Goal: Transaction & Acquisition: Purchase product/service

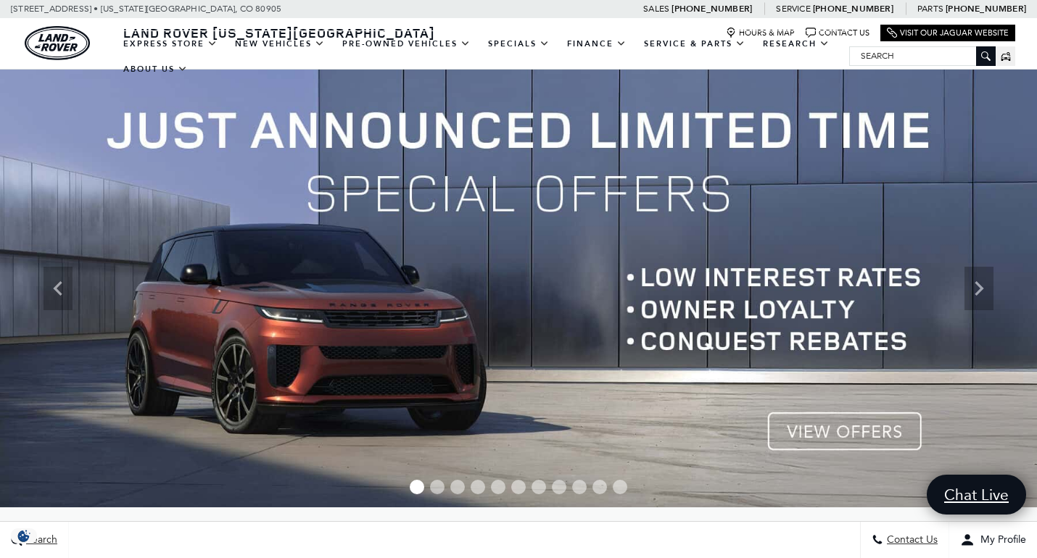
click at [822, 433] on img at bounding box center [518, 289] width 1037 height 438
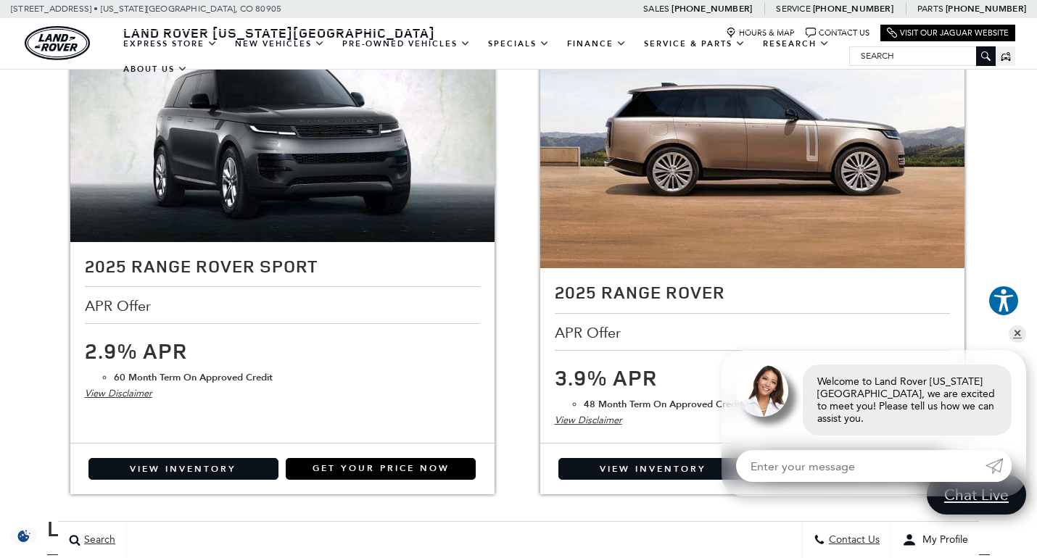
scroll to position [1740, 0]
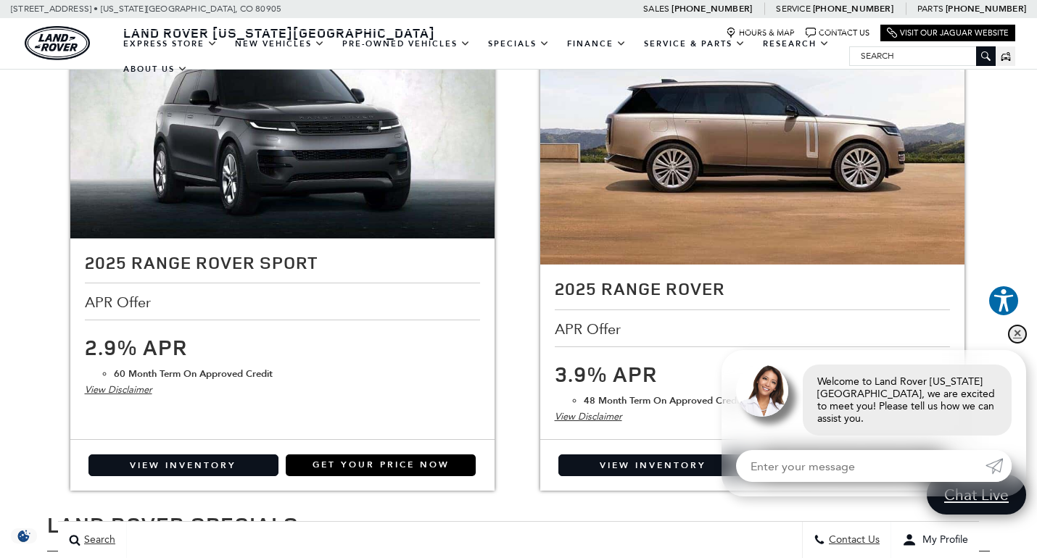
click at [1014, 342] on link "✕" at bounding box center [1017, 334] width 17 height 17
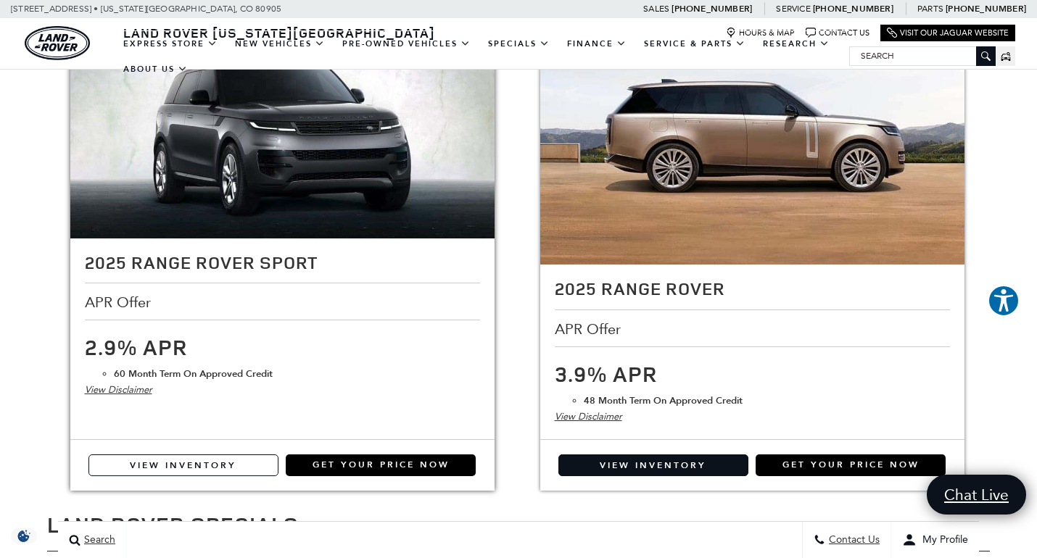
click at [232, 465] on link "View Inventory" at bounding box center [183, 466] width 190 height 22
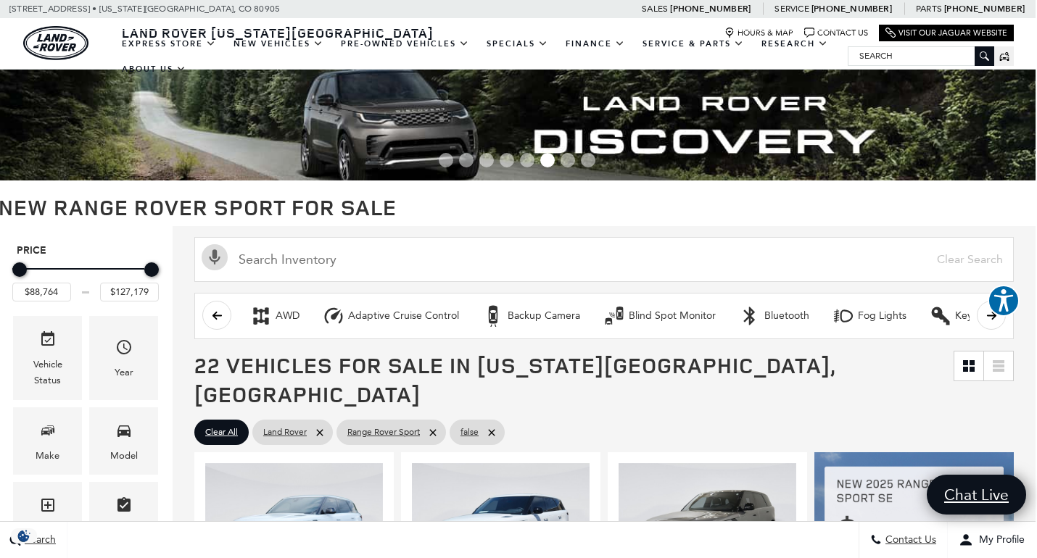
scroll to position [0, 1]
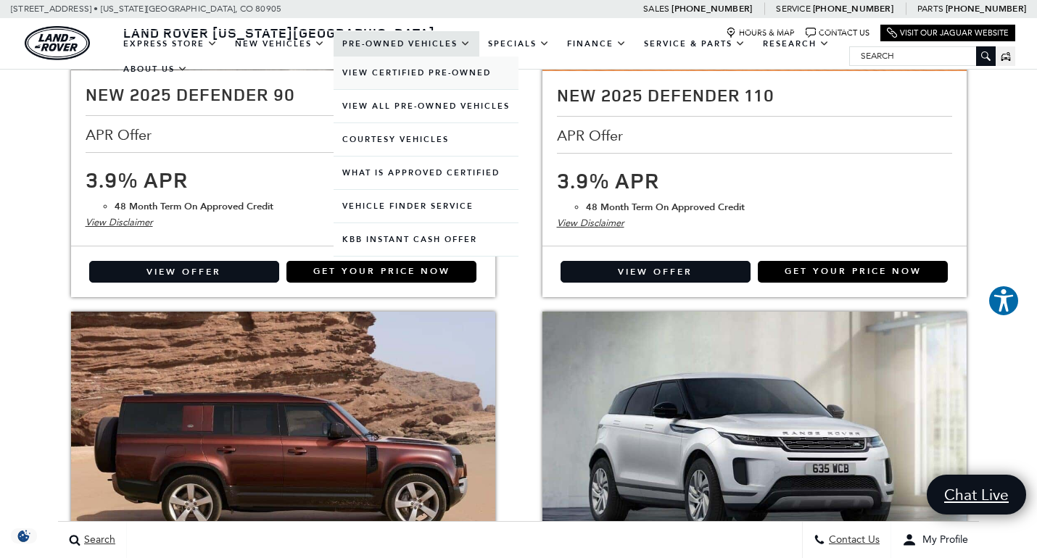
click at [410, 89] on link "View Certified Pre-Owned" at bounding box center [426, 73] width 185 height 33
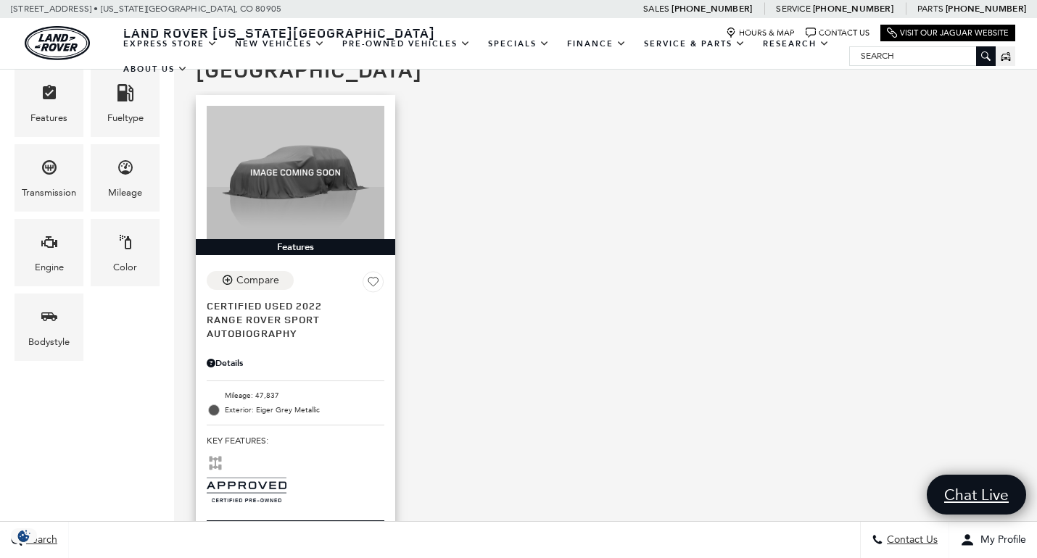
scroll to position [400, 0]
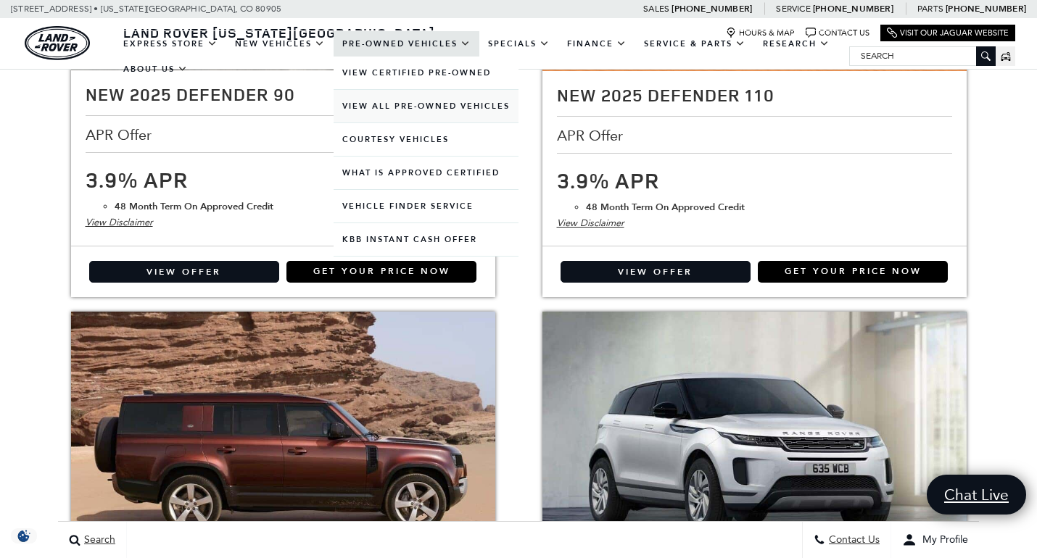
click at [394, 117] on link "View All Pre-Owned Vehicles" at bounding box center [426, 106] width 185 height 33
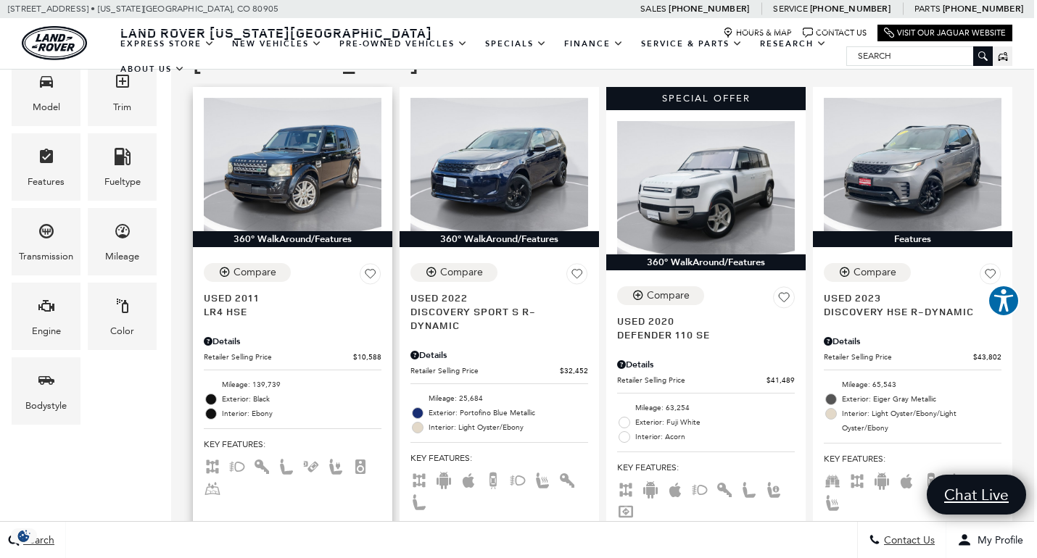
scroll to position [334, 3]
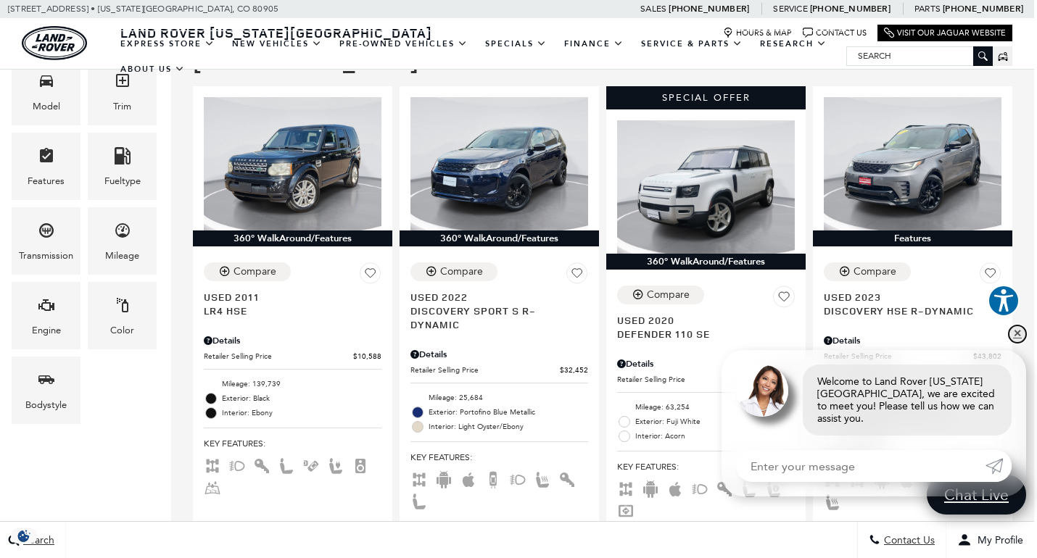
click at [1017, 343] on link "✕" at bounding box center [1017, 334] width 17 height 17
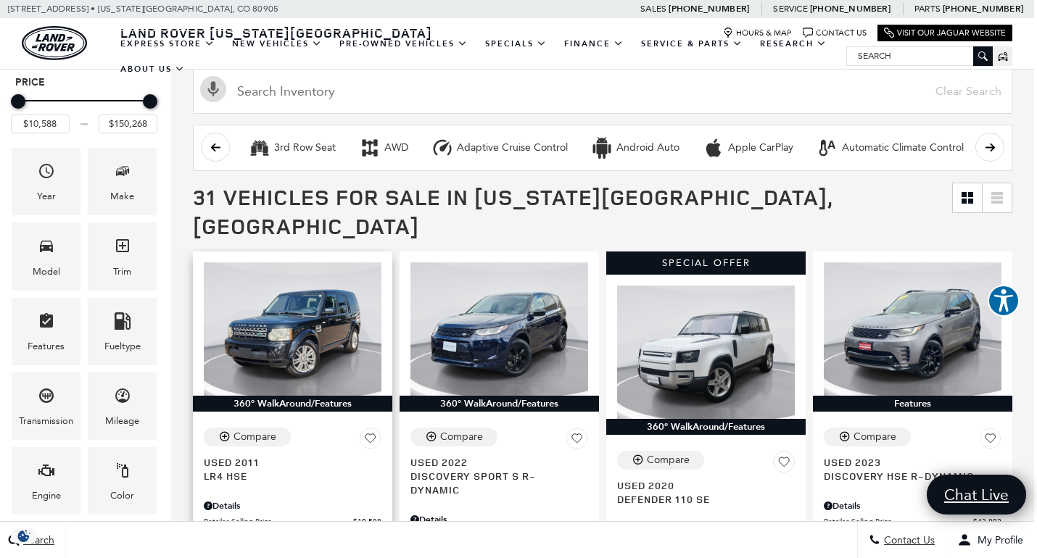
scroll to position [173, 3]
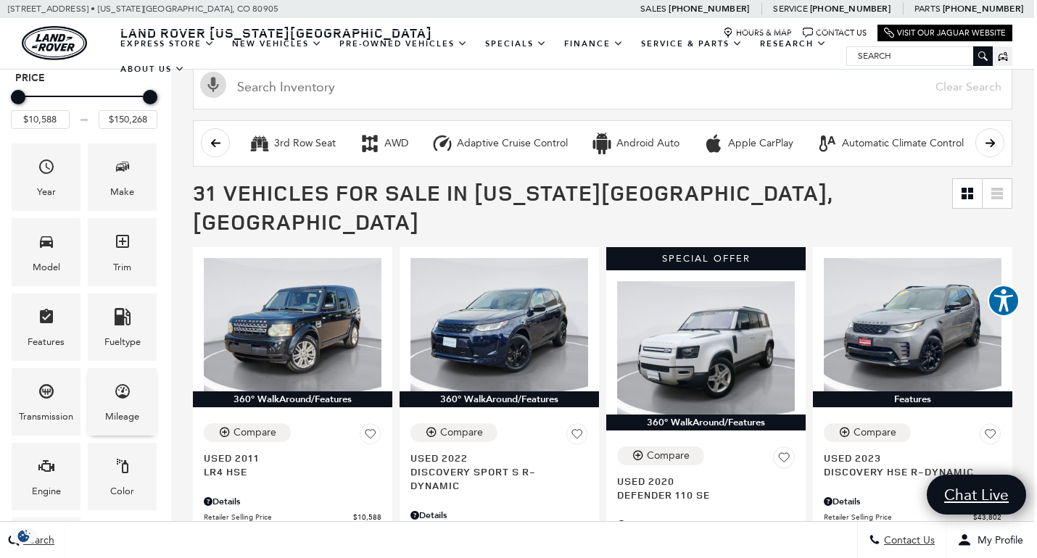
click at [111, 410] on div "Mileage" at bounding box center [122, 417] width 34 height 16
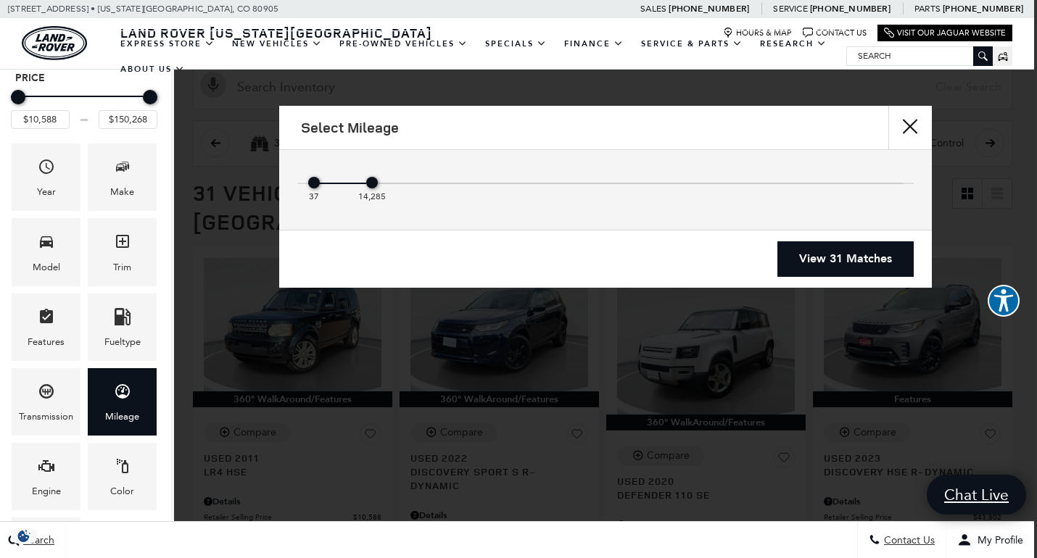
drag, startPoint x: 898, startPoint y: 181, endPoint x: 385, endPoint y: 176, distance: 513.4
click at [385, 176] on div "37 14,285" at bounding box center [605, 186] width 595 height 29
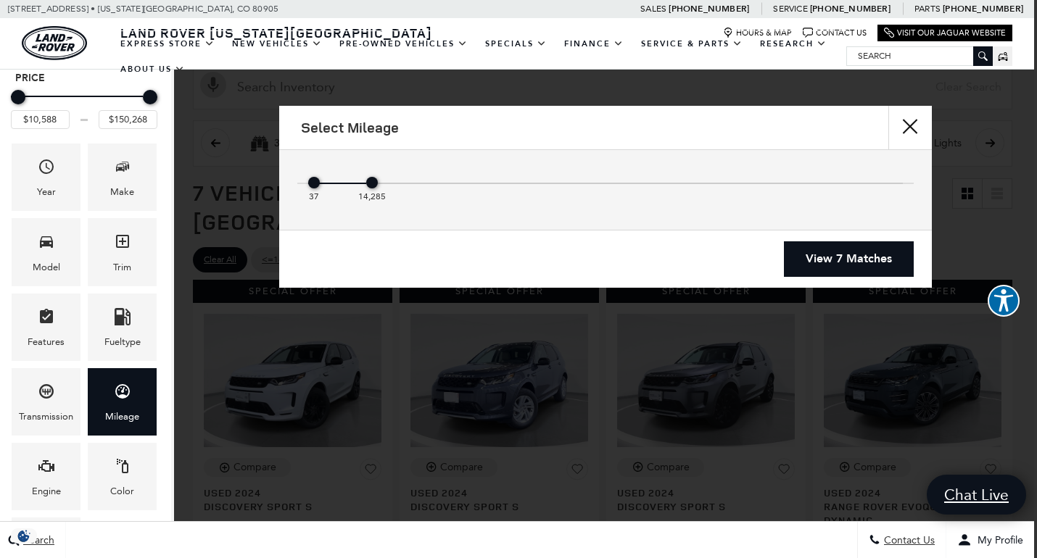
type input "$45,589"
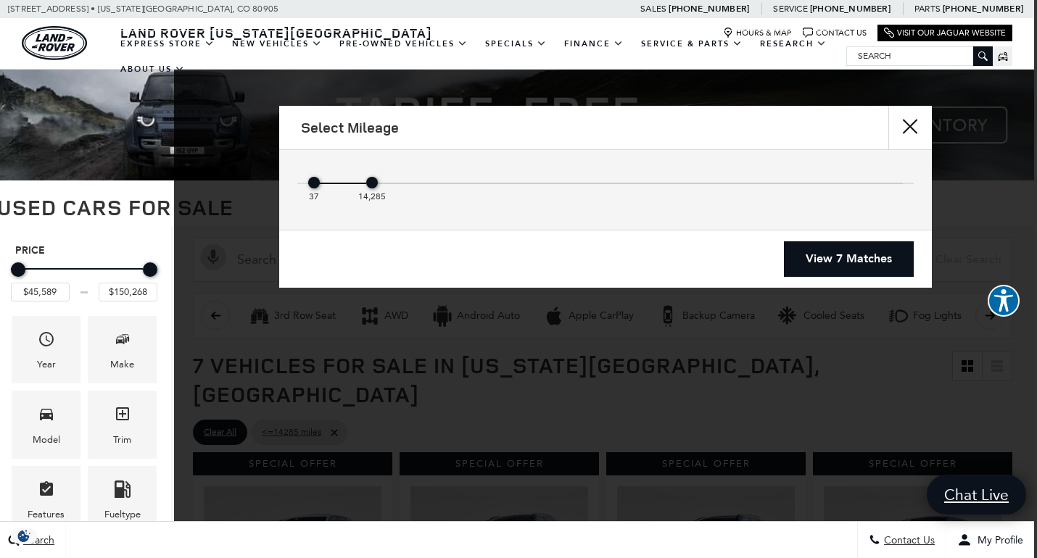
click at [863, 262] on link "View 7 Matches" at bounding box center [849, 259] width 130 height 36
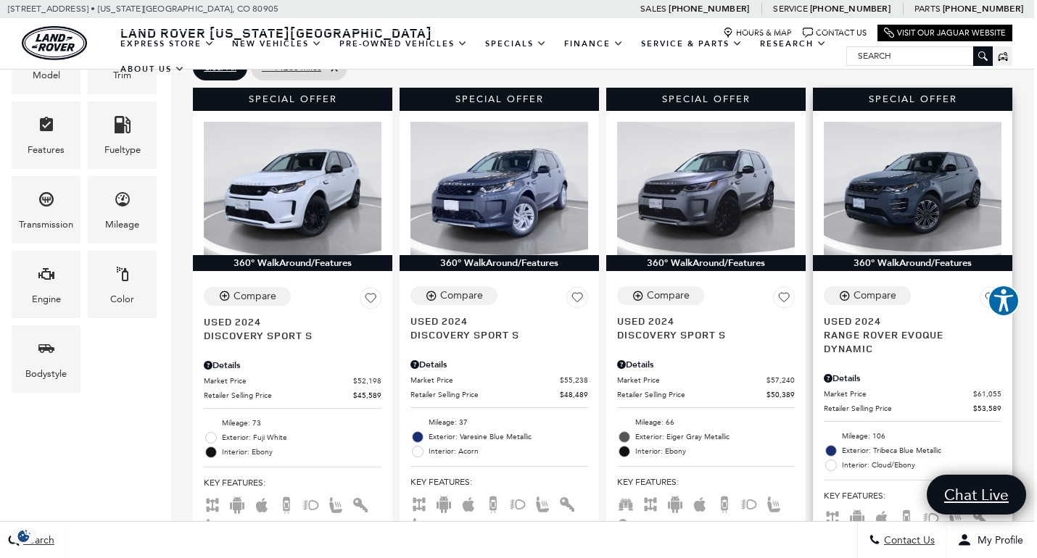
scroll to position [363, 3]
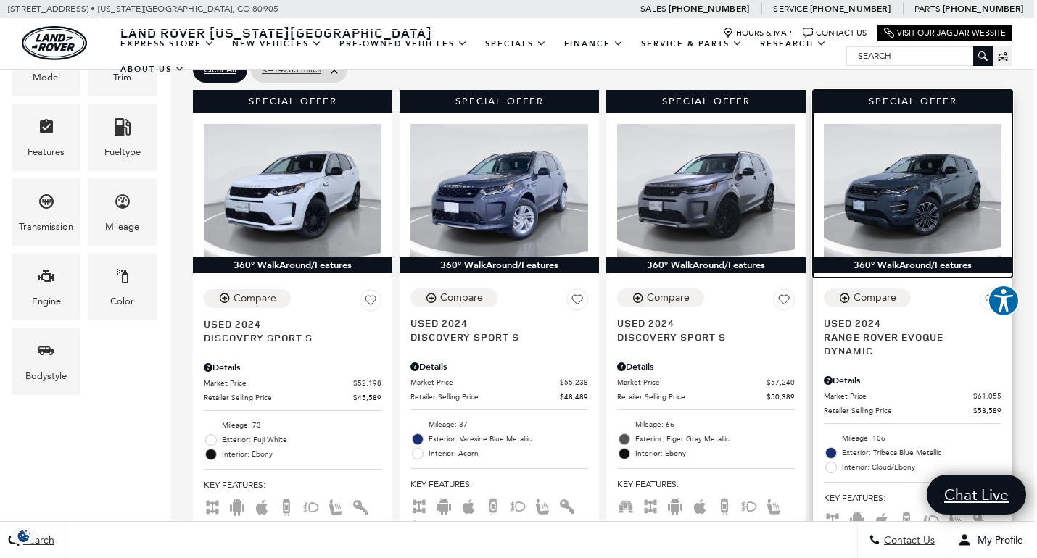
click at [893, 185] on img at bounding box center [913, 190] width 178 height 133
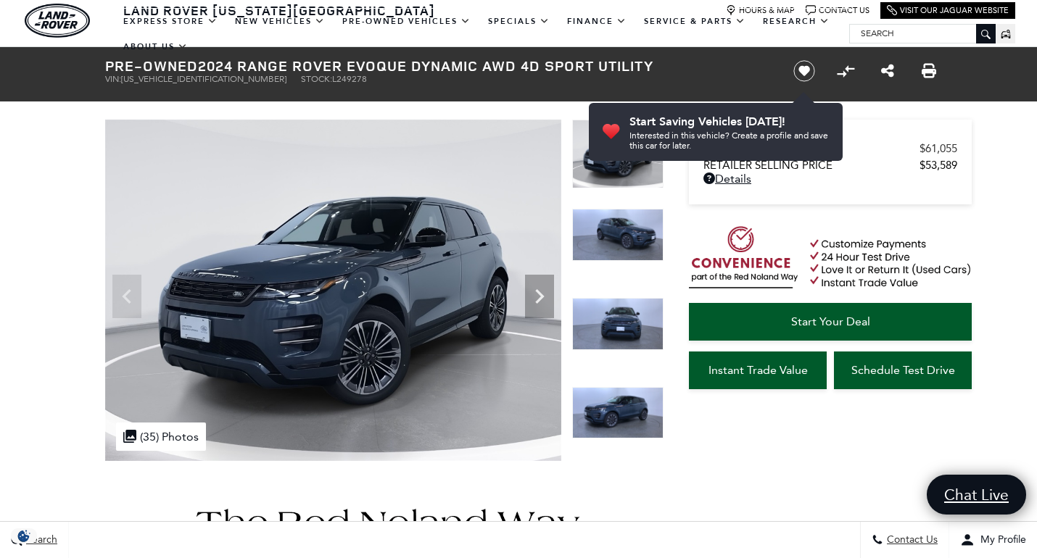
scroll to position [20, 0]
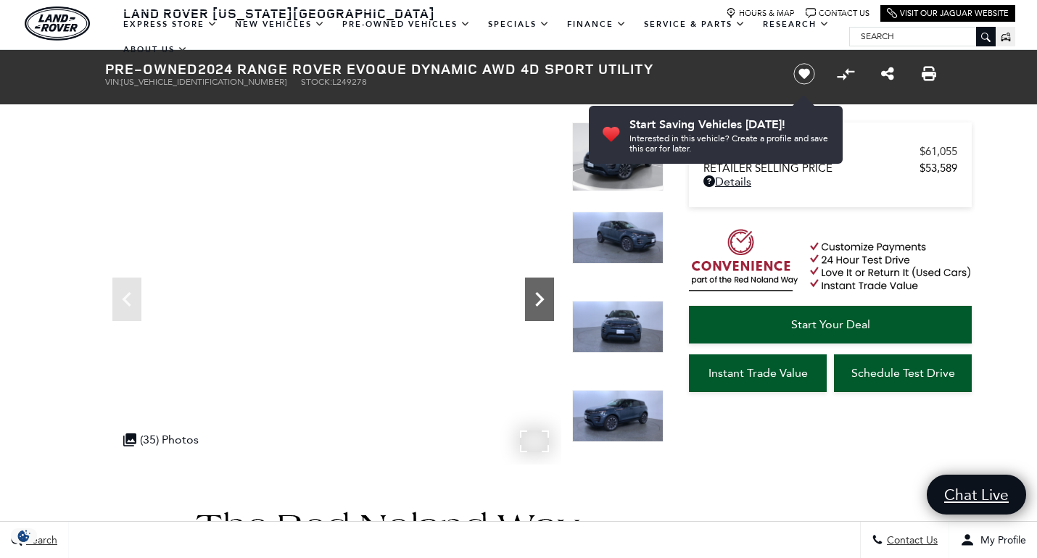
click at [539, 291] on icon "Next" at bounding box center [539, 299] width 29 height 29
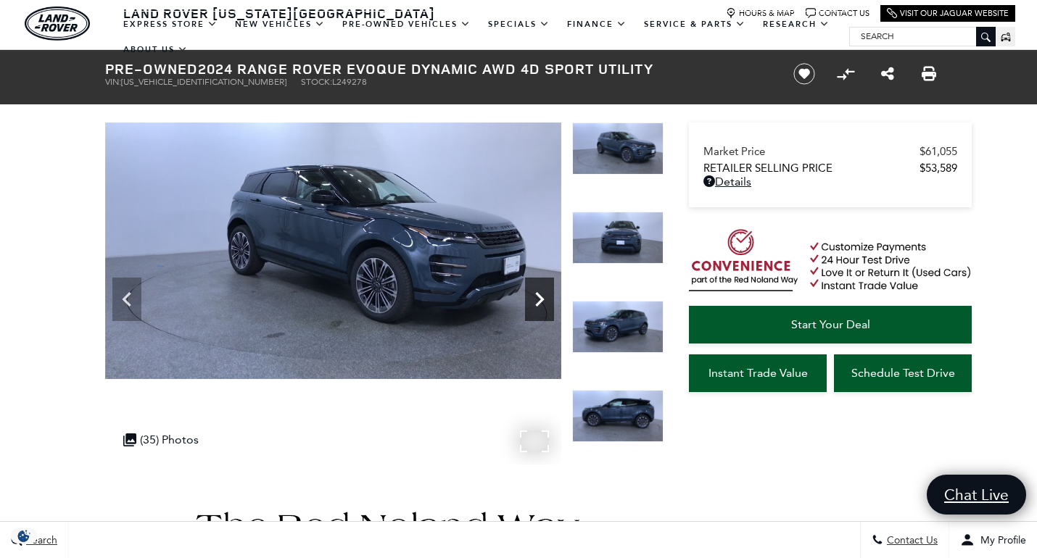
click at [539, 291] on icon "Next" at bounding box center [539, 299] width 29 height 29
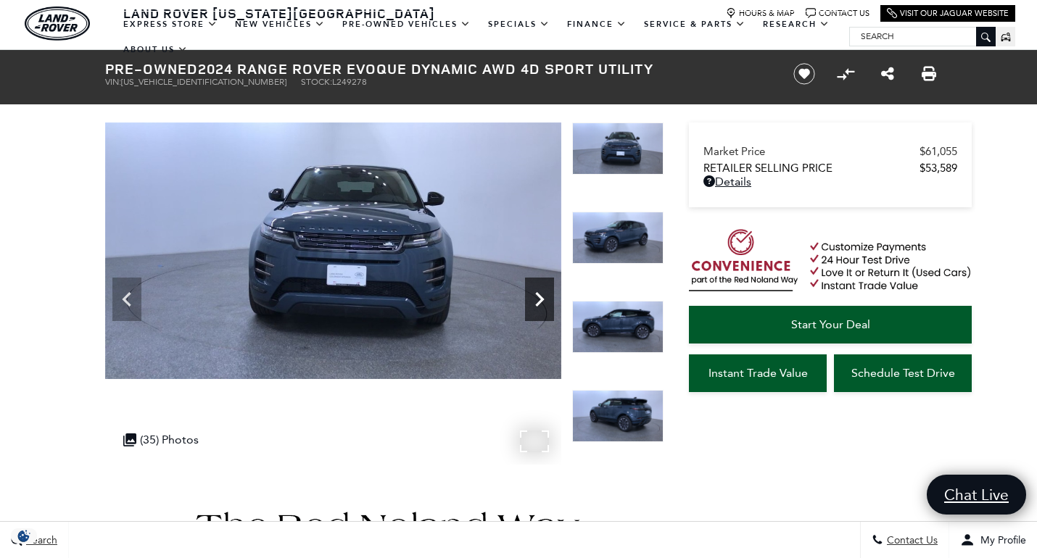
click at [539, 291] on icon "Next" at bounding box center [539, 299] width 29 height 29
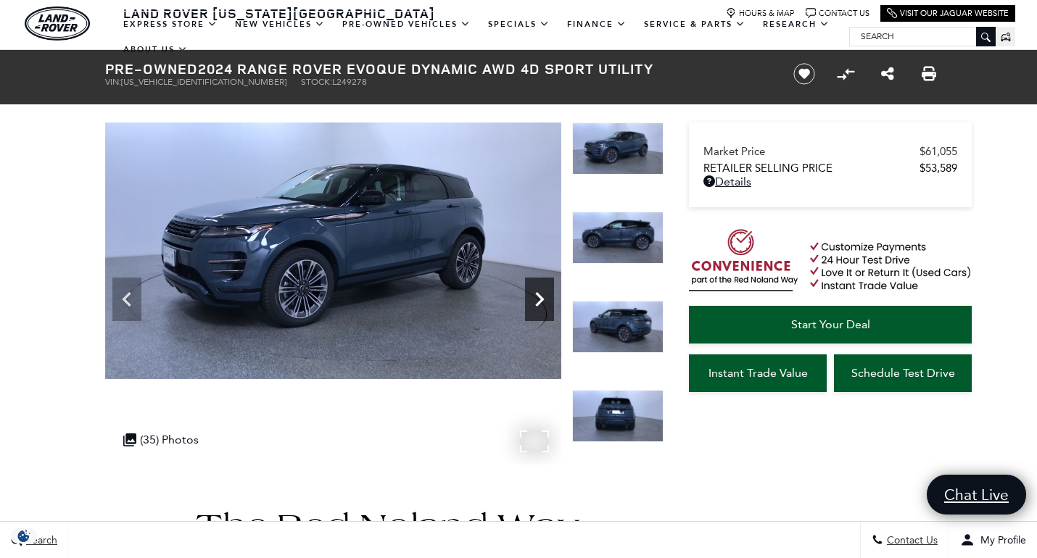
click at [539, 291] on icon "Next" at bounding box center [539, 299] width 29 height 29
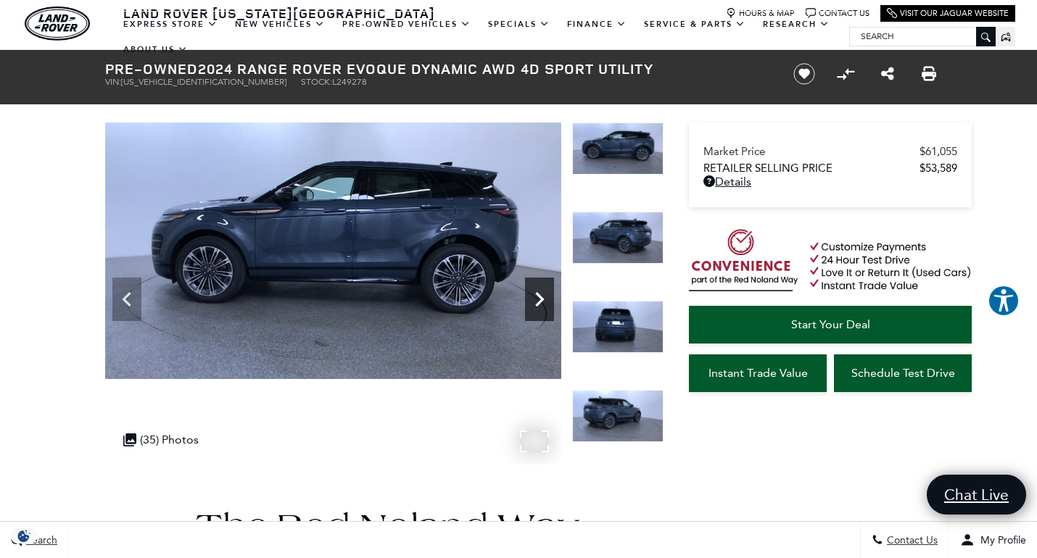
click at [539, 291] on icon "Next" at bounding box center [539, 299] width 29 height 29
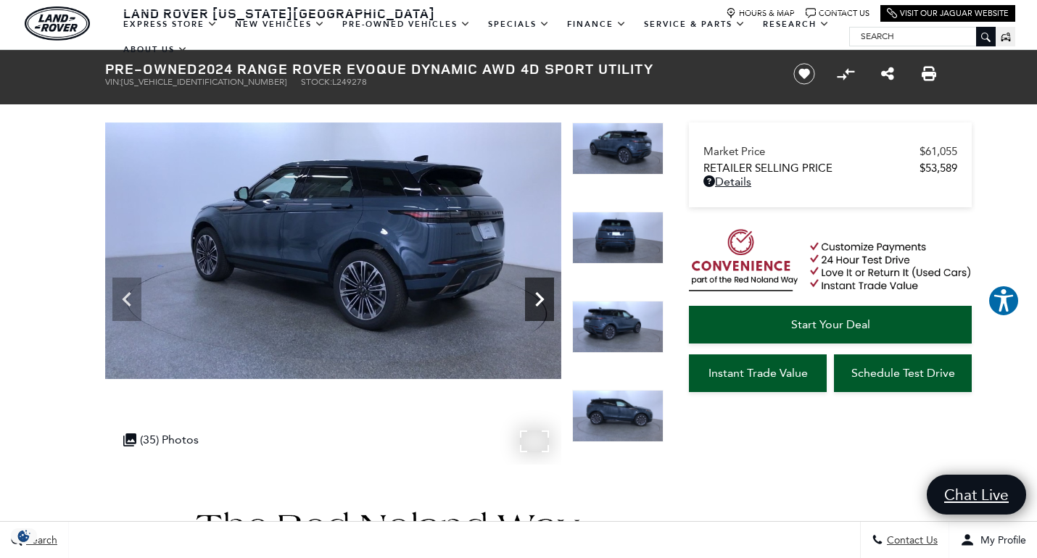
click at [539, 291] on icon "Next" at bounding box center [539, 299] width 29 height 29
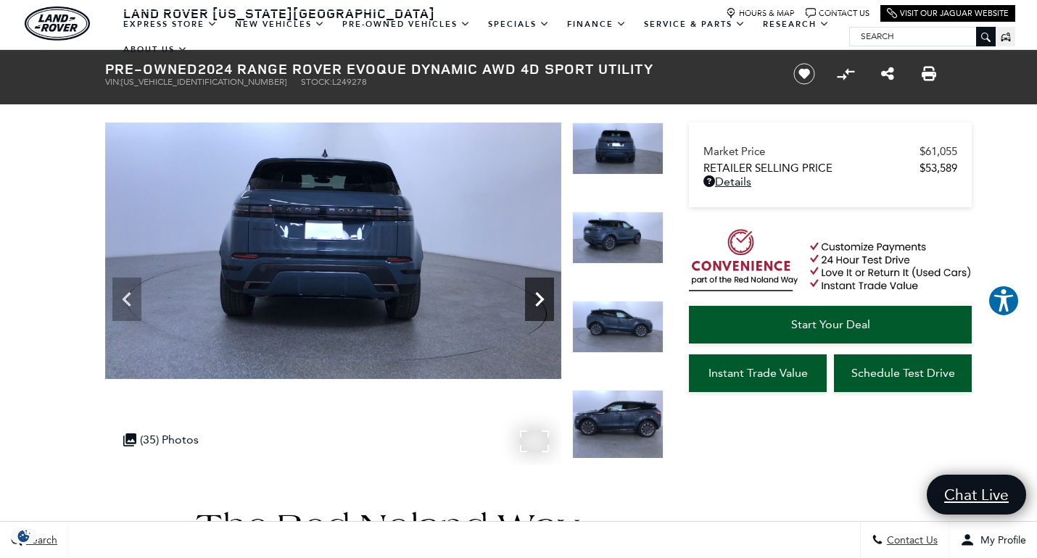
click at [539, 291] on icon "Next" at bounding box center [539, 299] width 29 height 29
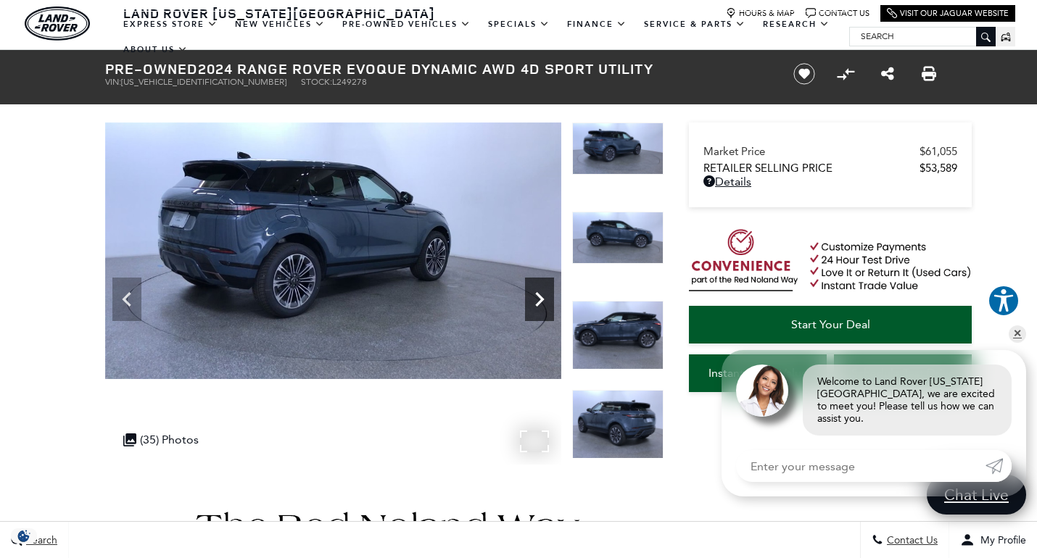
click at [539, 291] on icon "Next" at bounding box center [539, 299] width 29 height 29
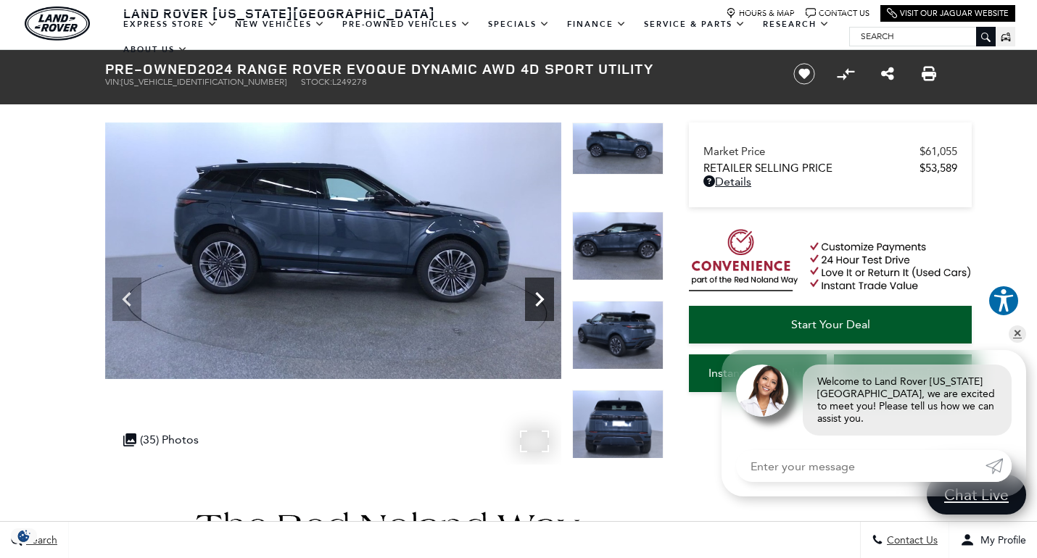
click at [539, 291] on icon "Next" at bounding box center [539, 299] width 29 height 29
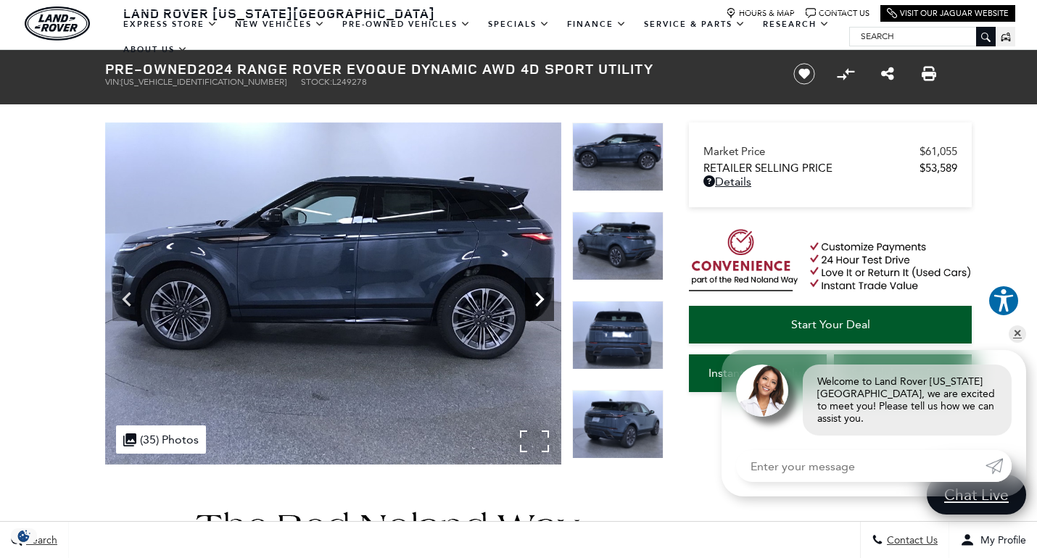
click at [539, 291] on icon "Next" at bounding box center [539, 299] width 29 height 29
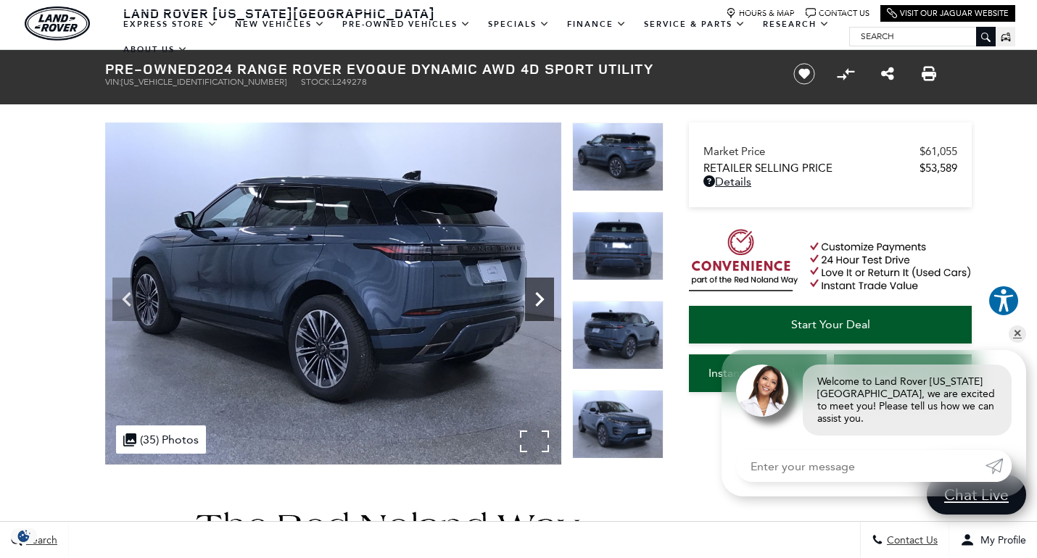
click at [539, 291] on icon "Next" at bounding box center [539, 299] width 29 height 29
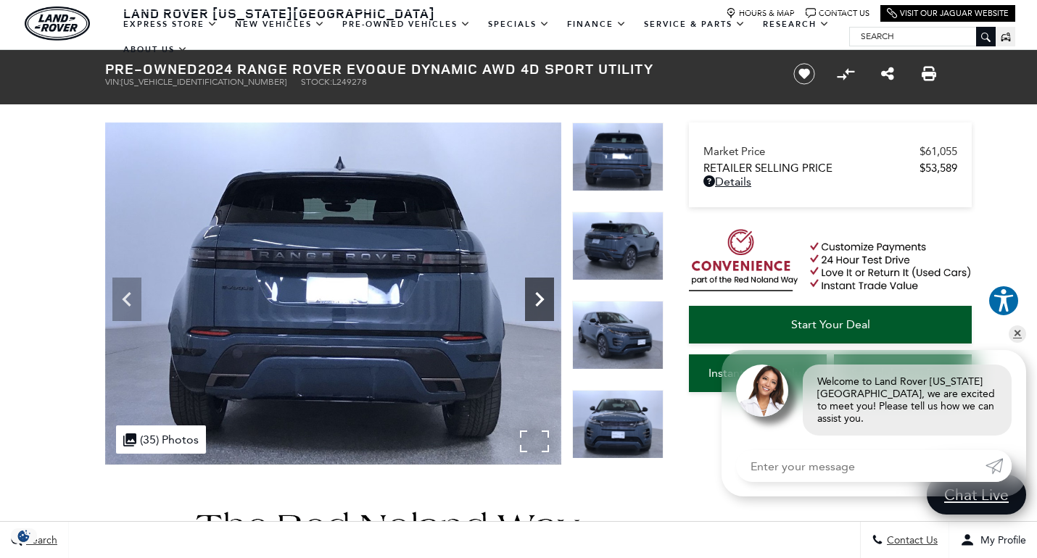
click at [539, 291] on icon "Next" at bounding box center [539, 299] width 29 height 29
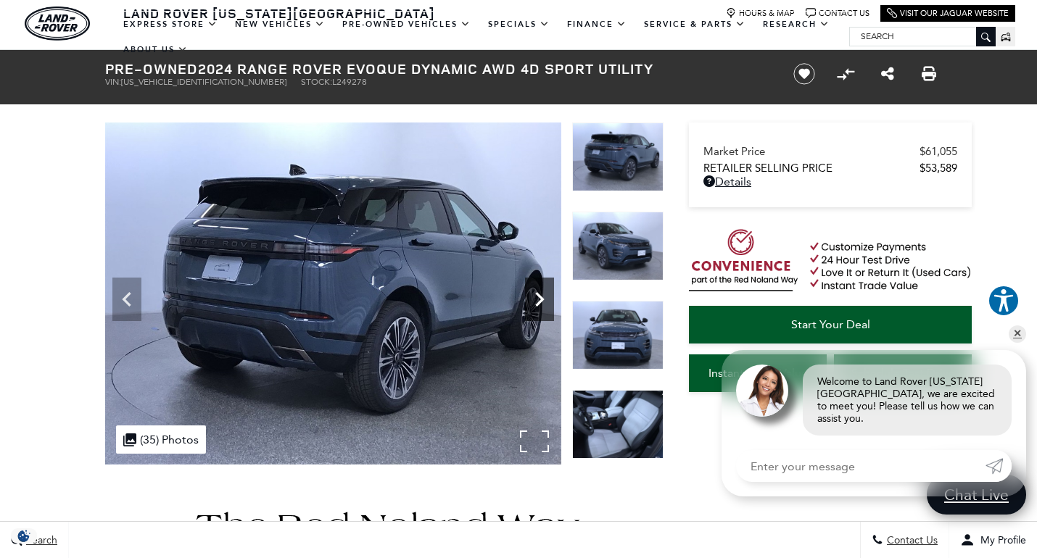
click at [539, 291] on icon "Next" at bounding box center [539, 299] width 29 height 29
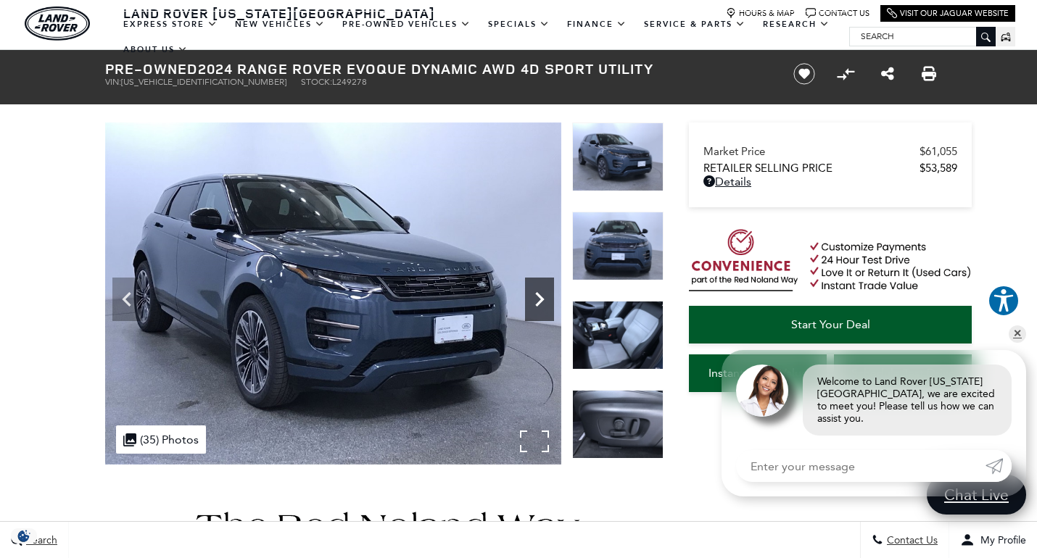
click at [539, 291] on icon "Next" at bounding box center [539, 299] width 29 height 29
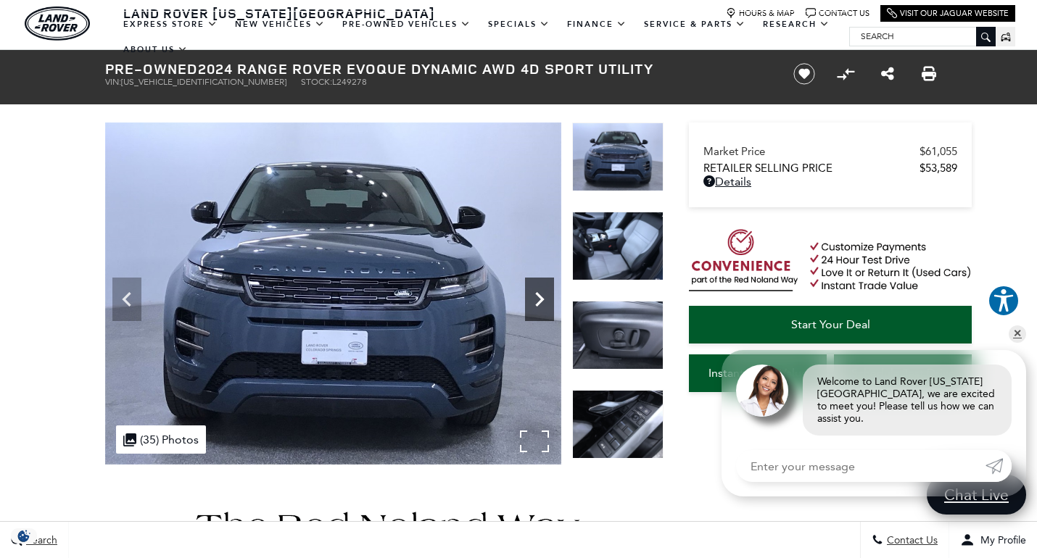
click at [539, 291] on icon "Next" at bounding box center [539, 299] width 29 height 29
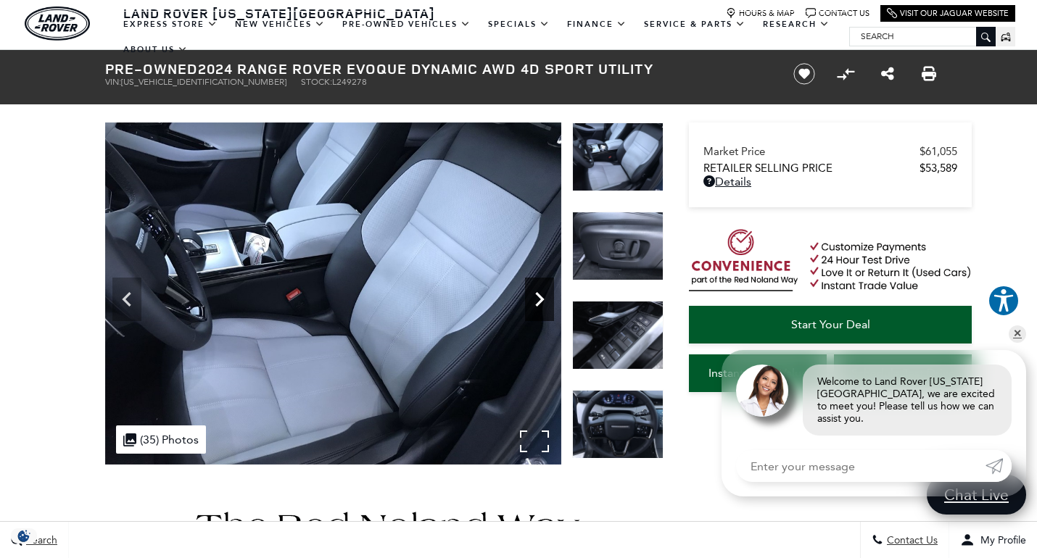
click at [540, 291] on icon "Next" at bounding box center [539, 299] width 29 height 29
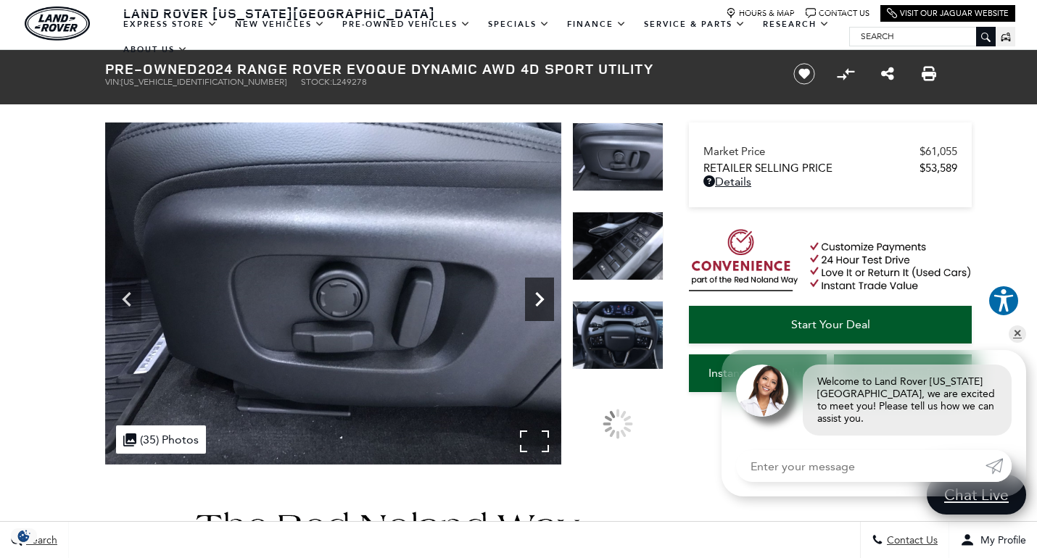
click at [540, 291] on icon "Next" at bounding box center [539, 299] width 29 height 29
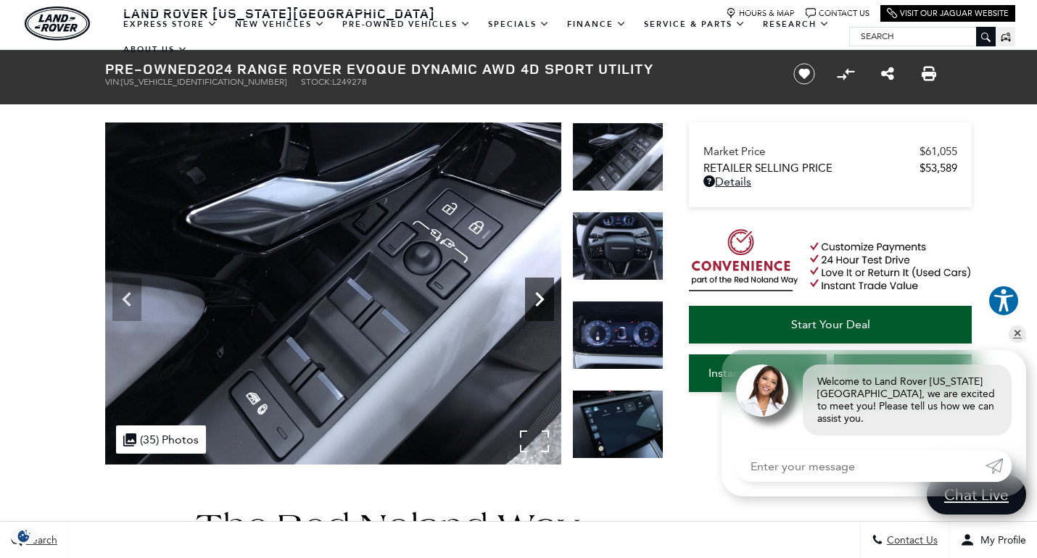
click at [540, 291] on icon "Next" at bounding box center [539, 299] width 29 height 29
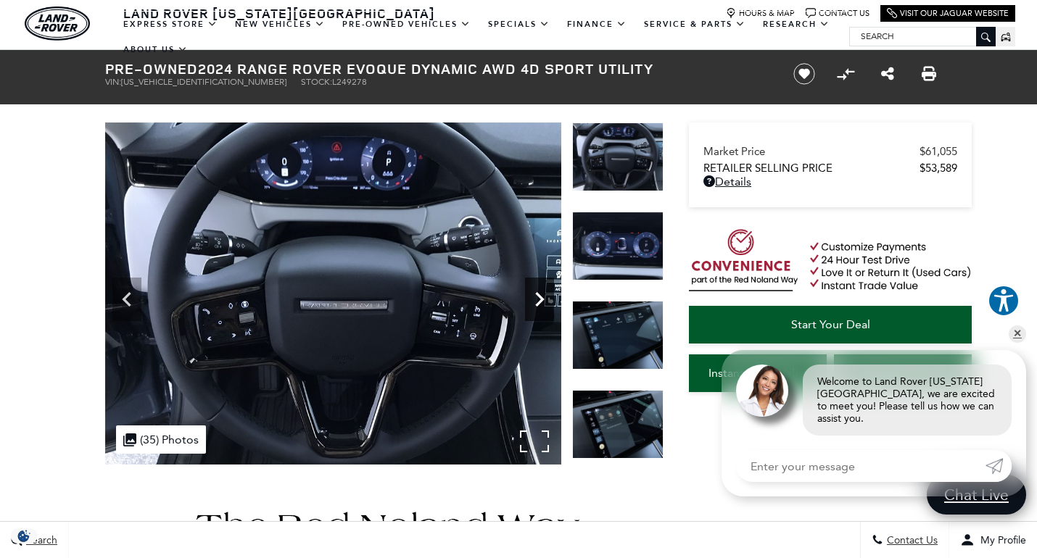
click at [540, 292] on icon "Next" at bounding box center [539, 299] width 29 height 29
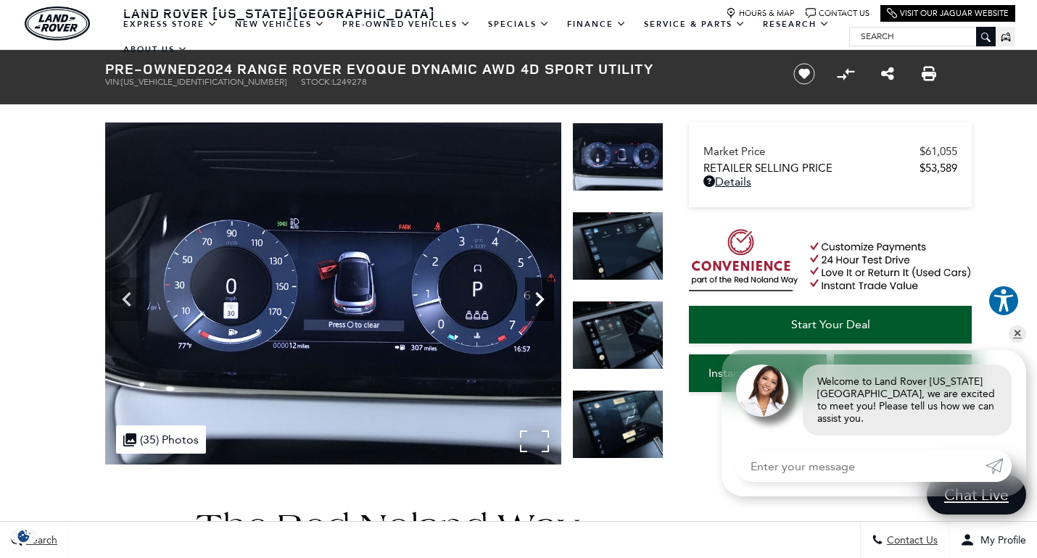
click at [540, 292] on icon "Next" at bounding box center [539, 299] width 29 height 29
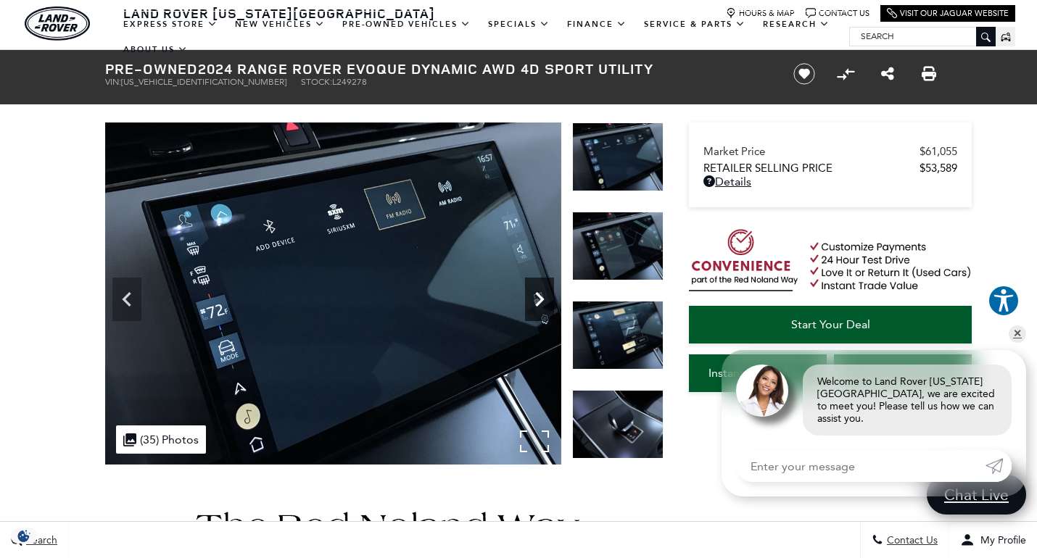
click at [540, 292] on icon "Next" at bounding box center [539, 299] width 29 height 29
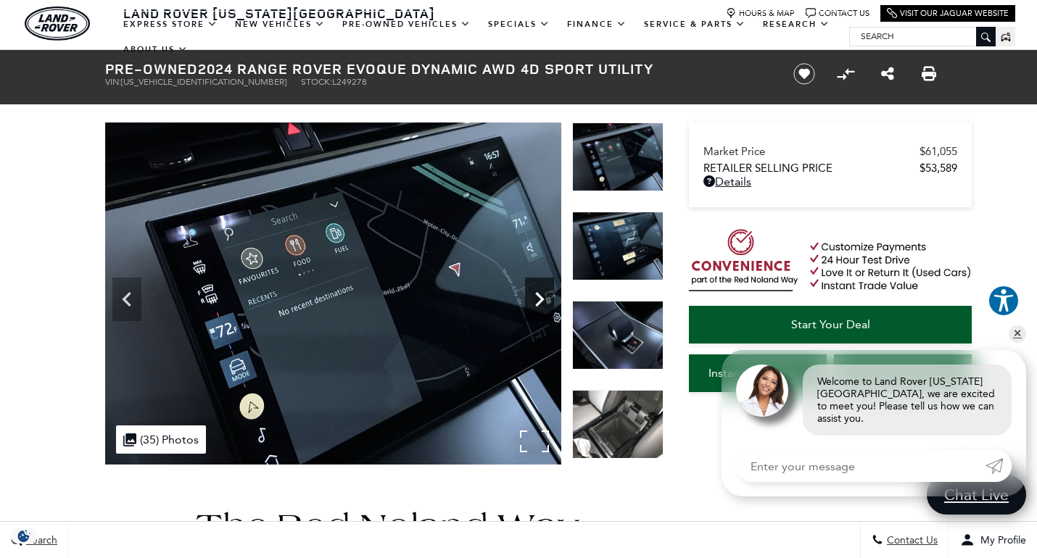
click at [541, 293] on icon "Next" at bounding box center [539, 299] width 29 height 29
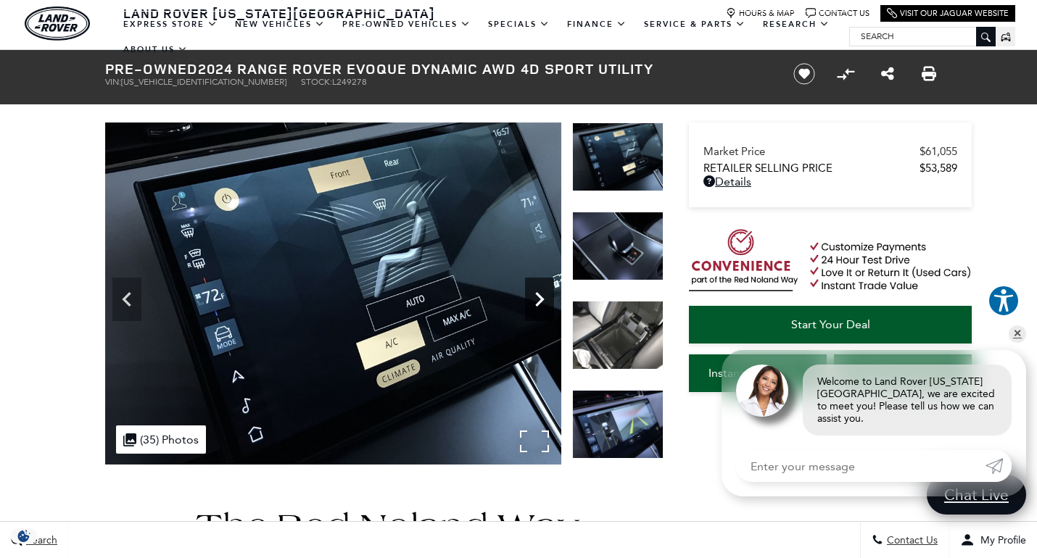
click at [541, 293] on icon "Next" at bounding box center [539, 299] width 29 height 29
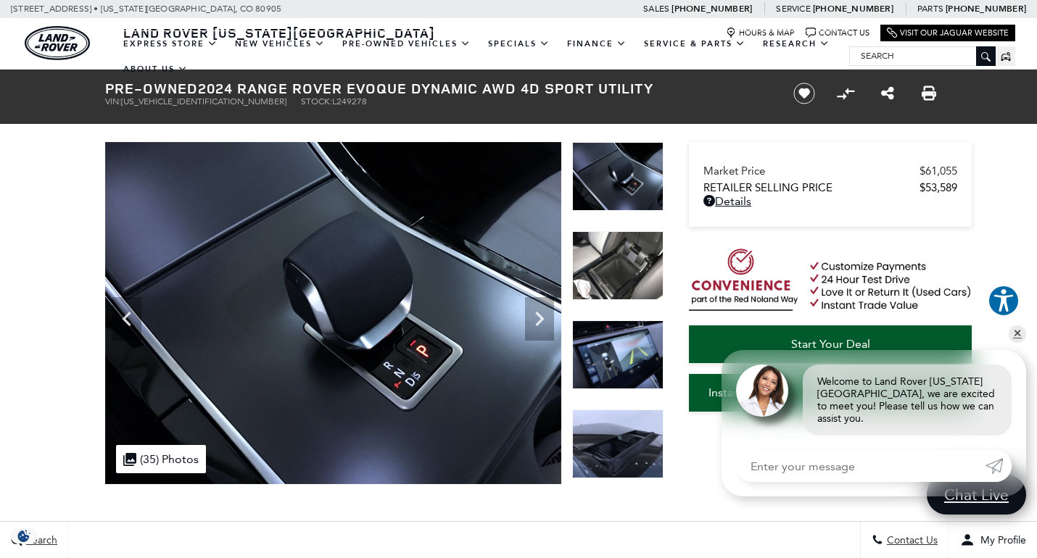
scroll to position [0, 0]
